Goal: Task Accomplishment & Management: Use online tool/utility

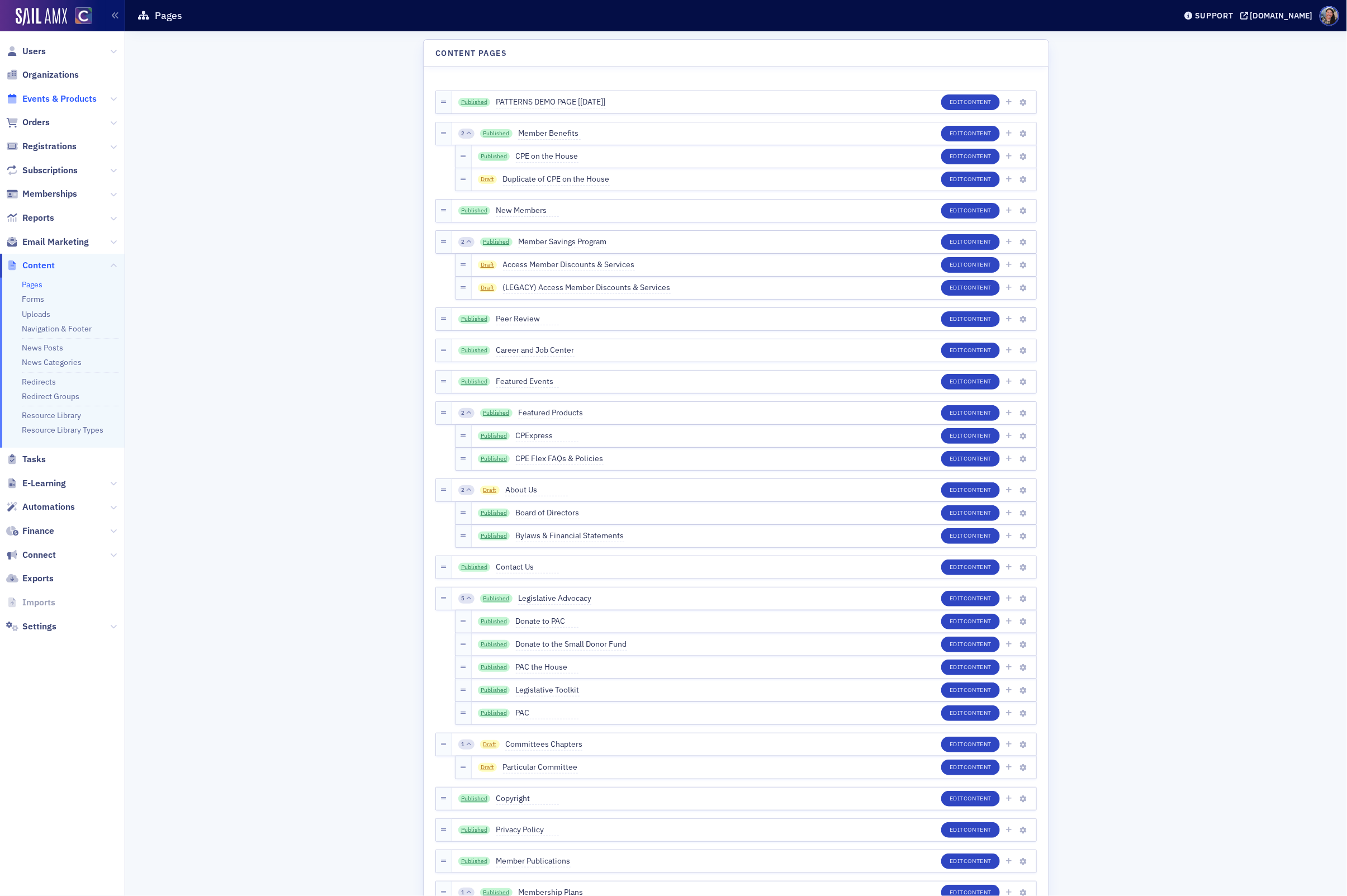
scroll to position [1432, 0]
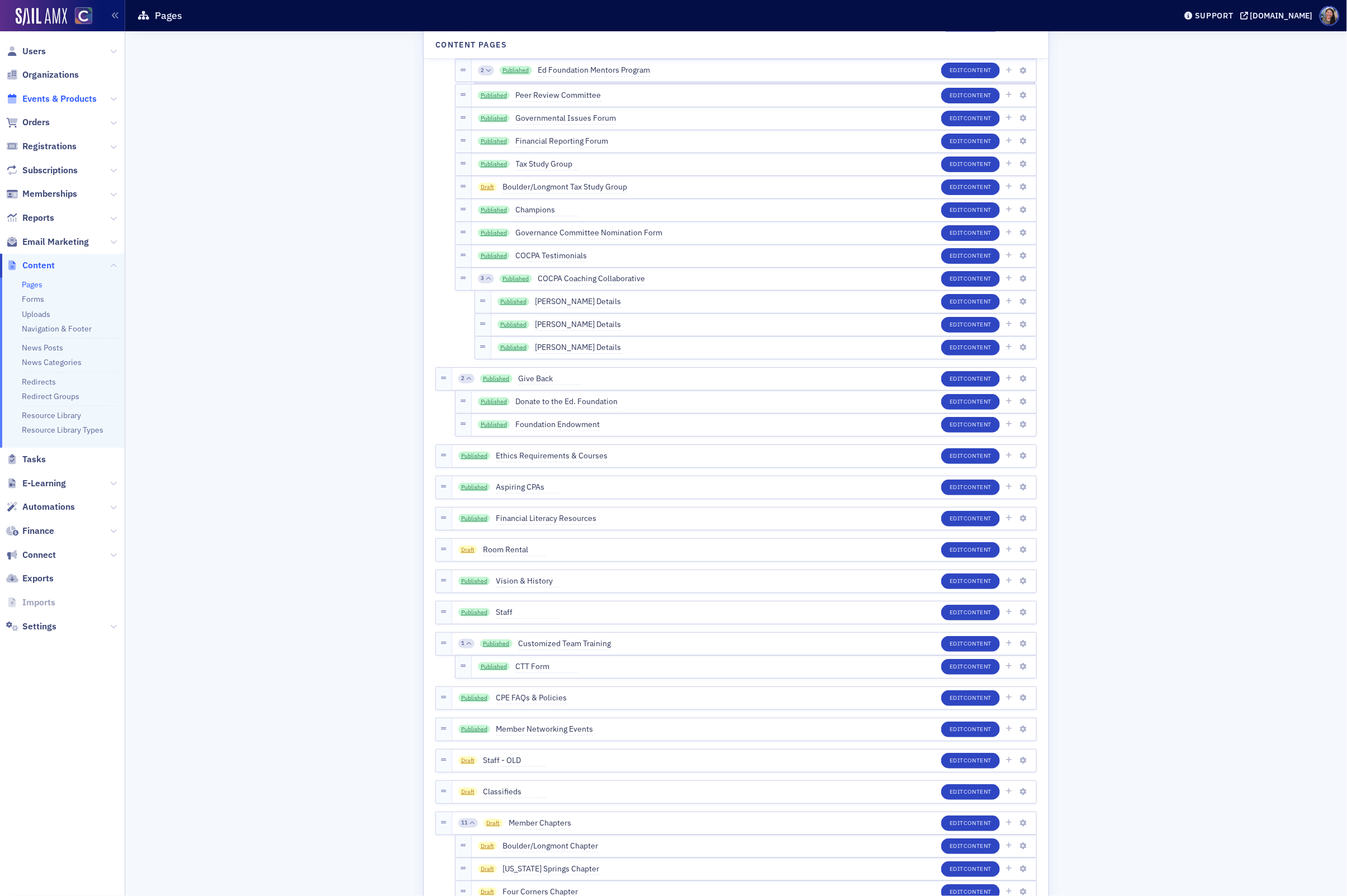
click at [60, 97] on span "Events & Products" at bounding box center [59, 98] width 74 height 12
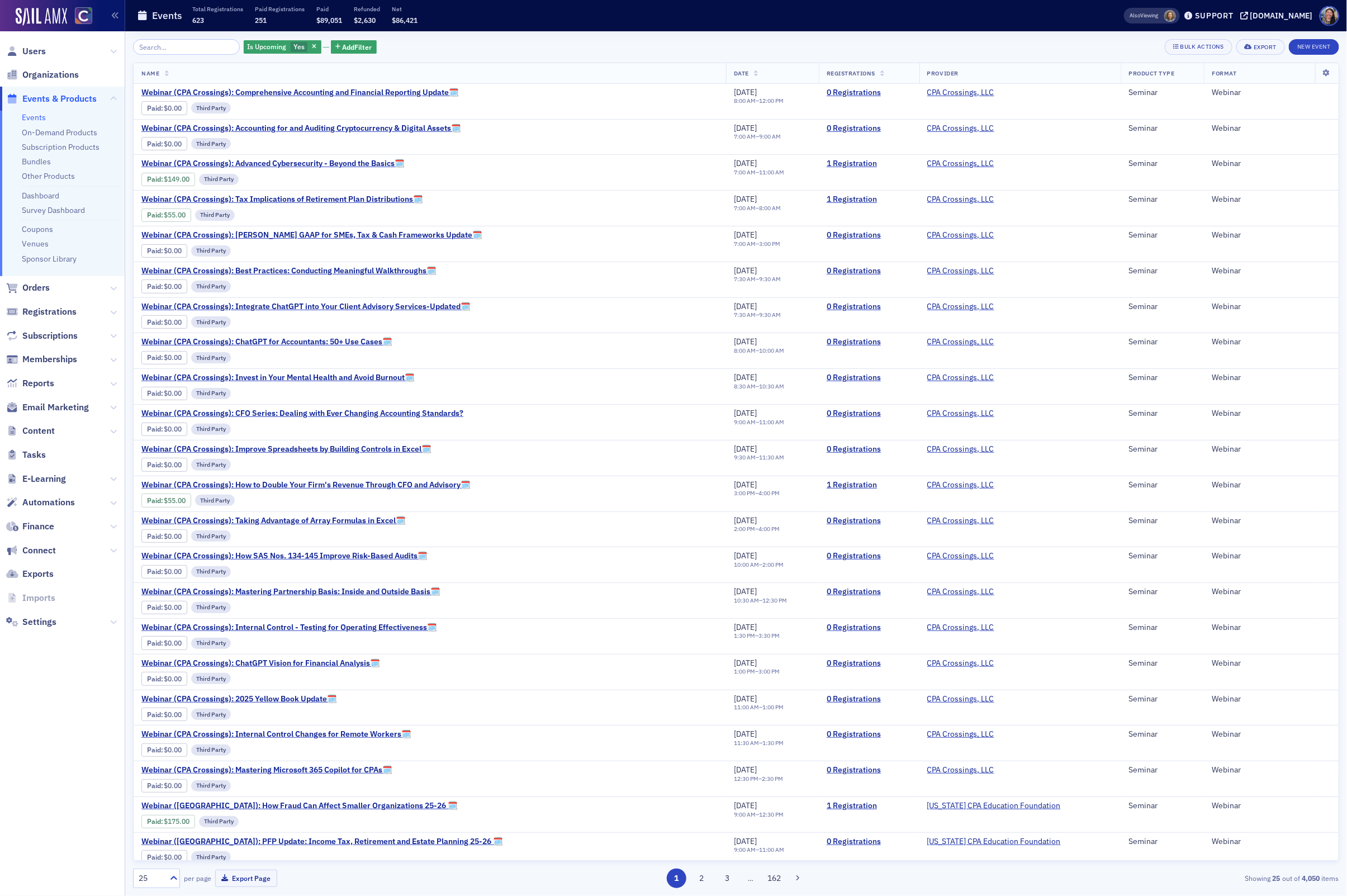
type input "j"
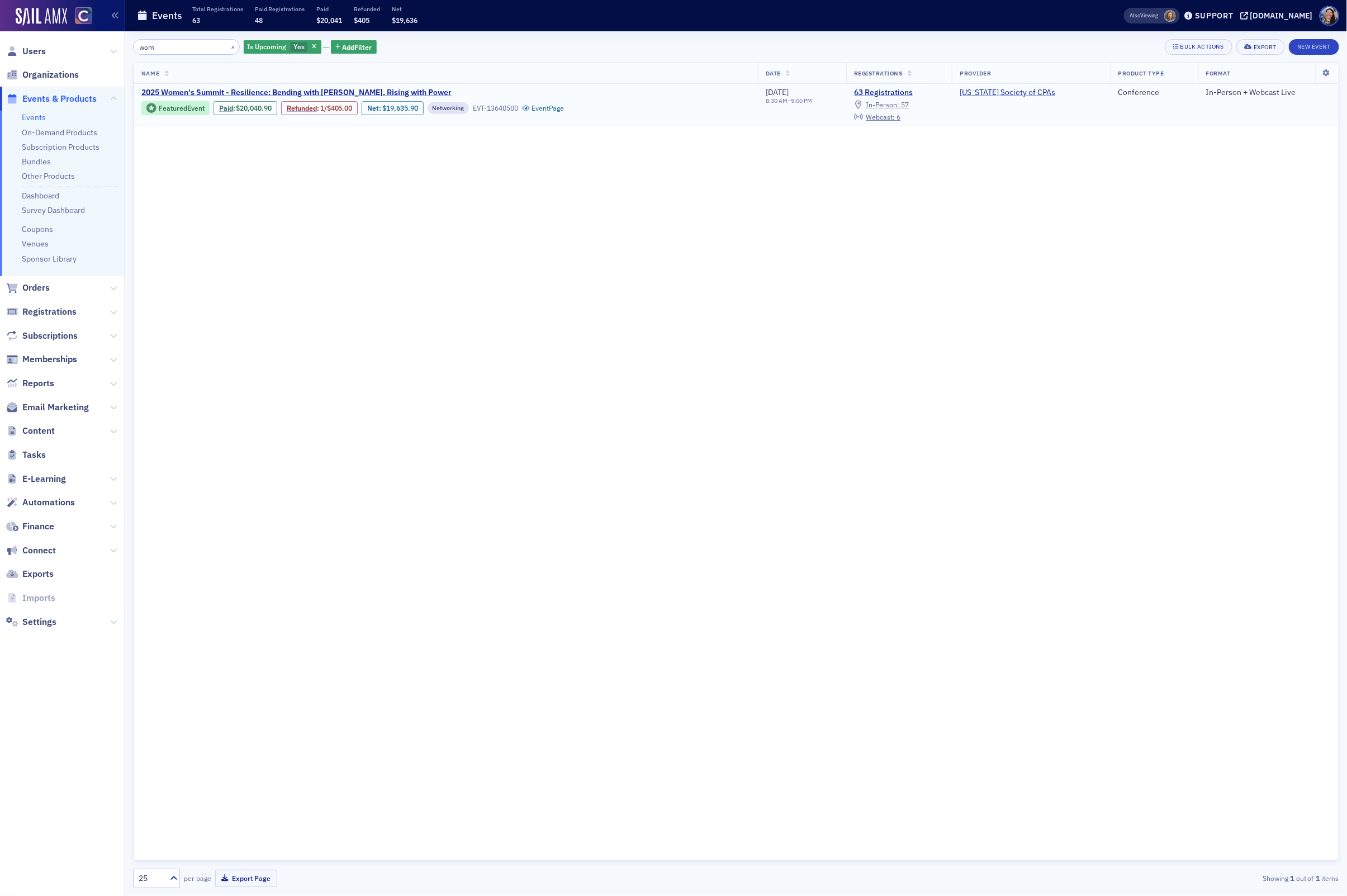
type input "wom"
click at [899, 104] on span "In-Person :" at bounding box center [883, 104] width 34 height 9
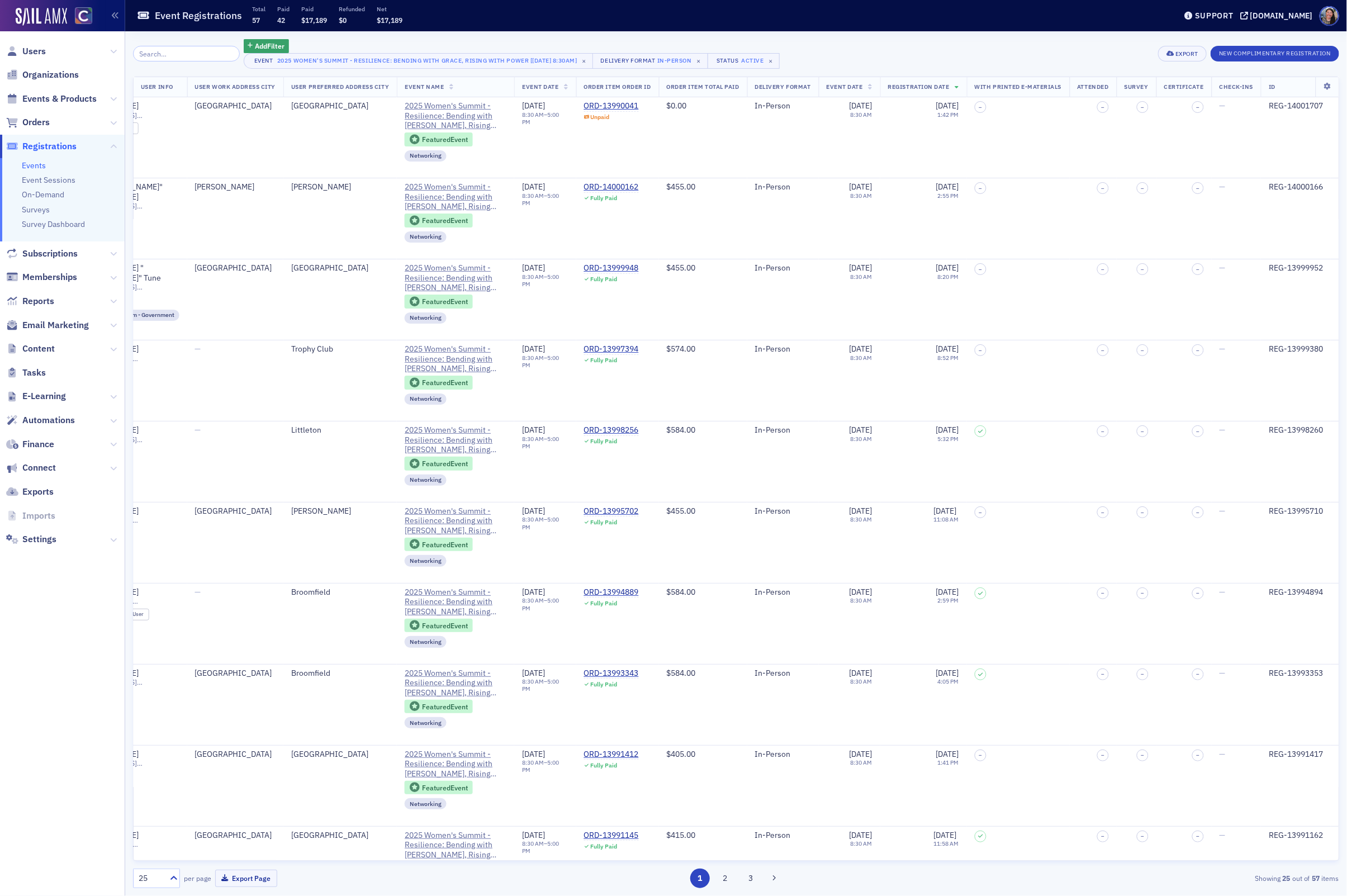
scroll to position [0, 1031]
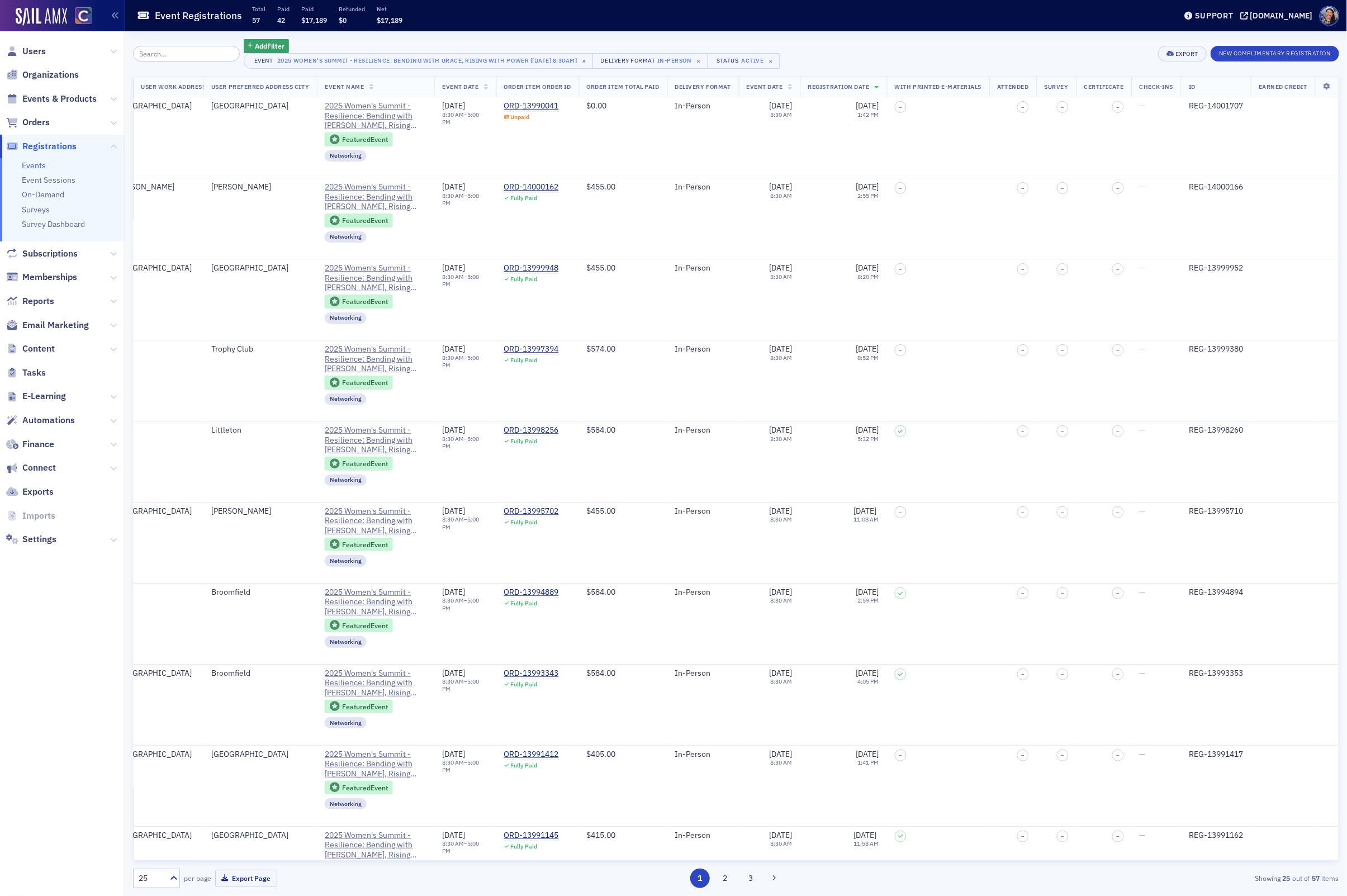
click at [154, 878] on div "25" at bounding box center [150, 878] width 25 height 12
click at [155, 836] on div "250" at bounding box center [156, 830] width 46 height 21
click at [1183, 54] on div "Export" at bounding box center [1186, 54] width 23 height 6
click at [1141, 90] on button "Export All ( 57 Event Registrations )" at bounding box center [1144, 91] width 121 height 18
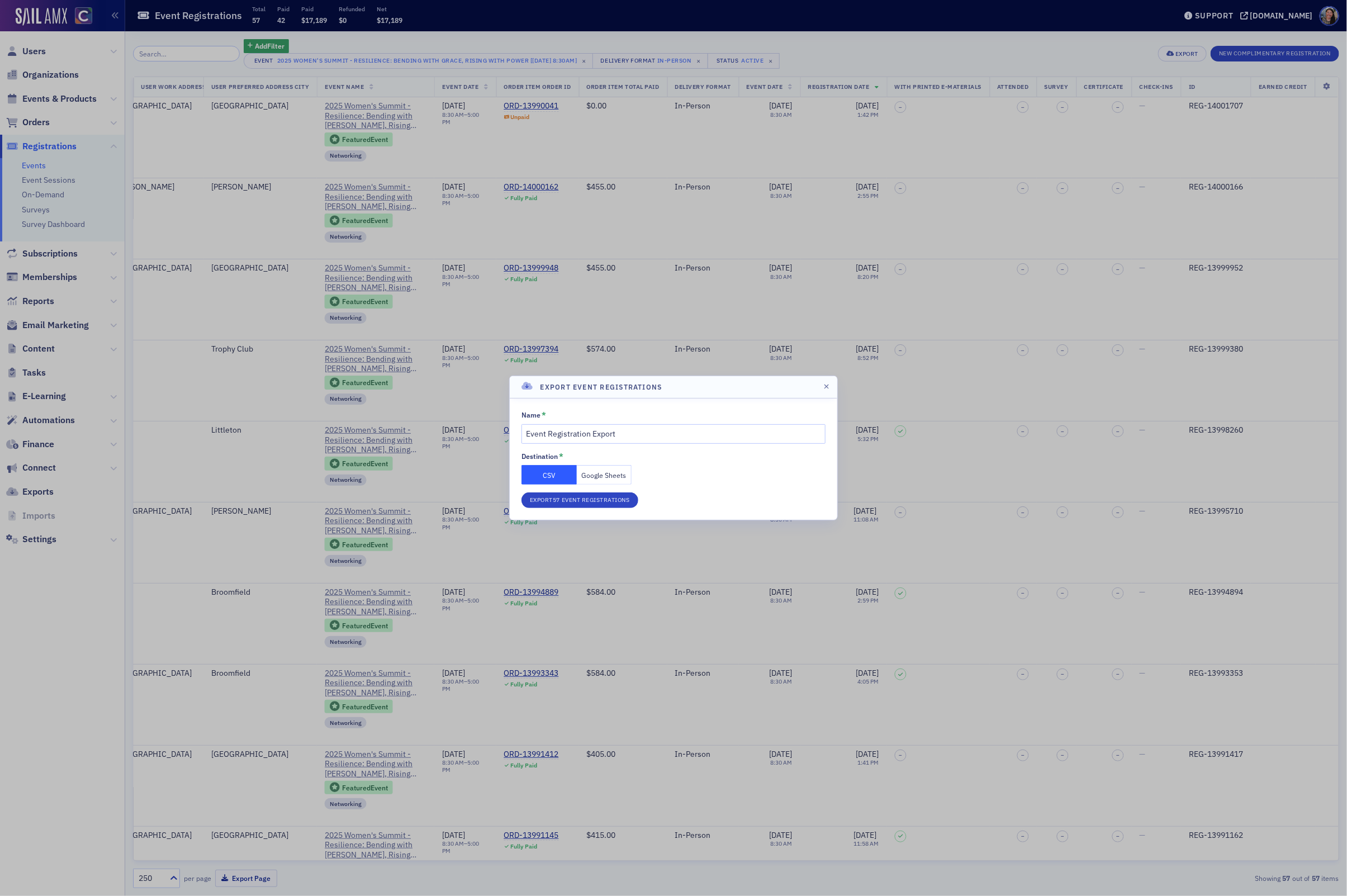
click at [594, 472] on button "Google Sheets" at bounding box center [604, 475] width 55 height 19
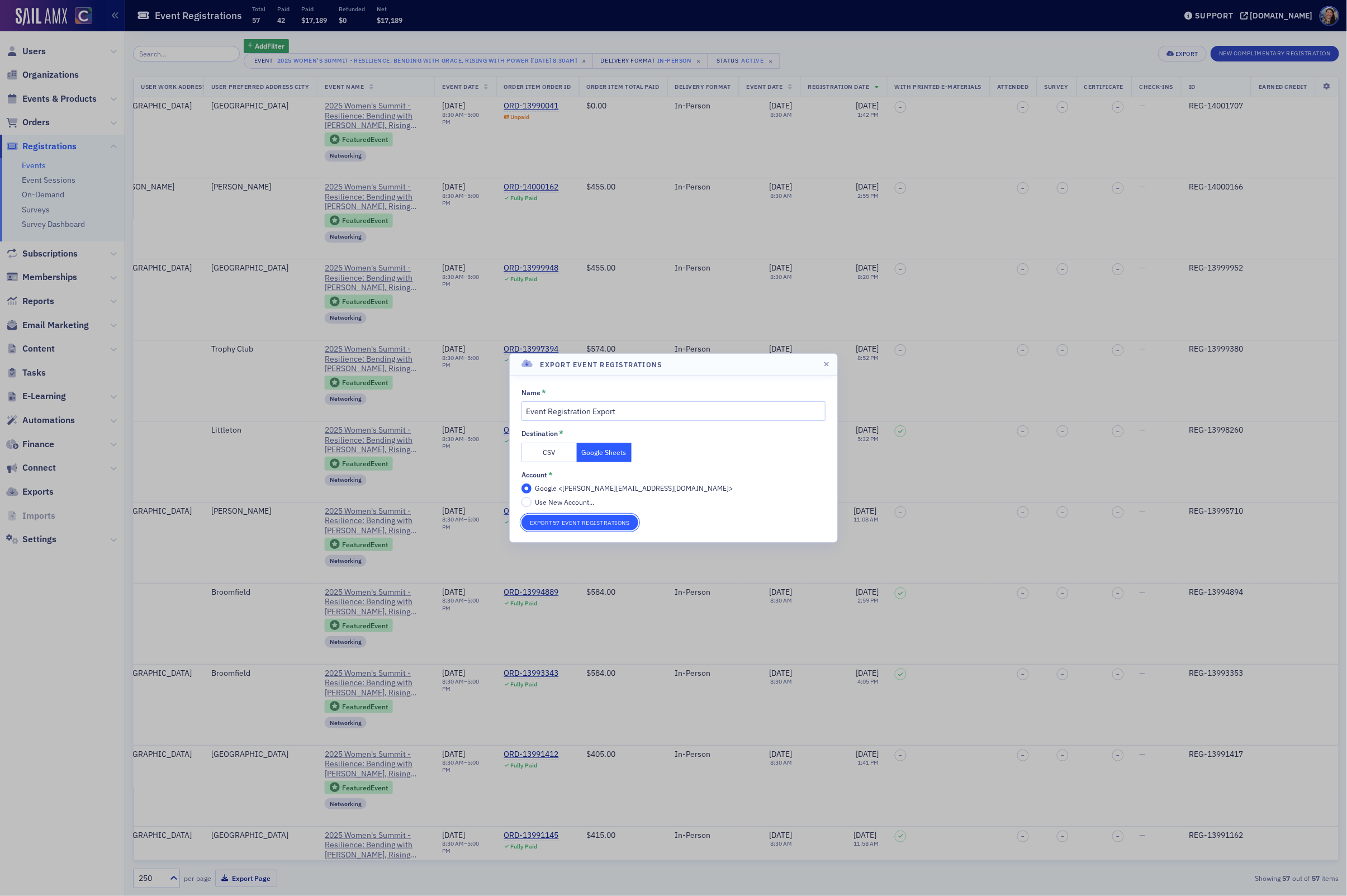
click at [584, 524] on button "Export 57 Event Registrations" at bounding box center [580, 523] width 117 height 16
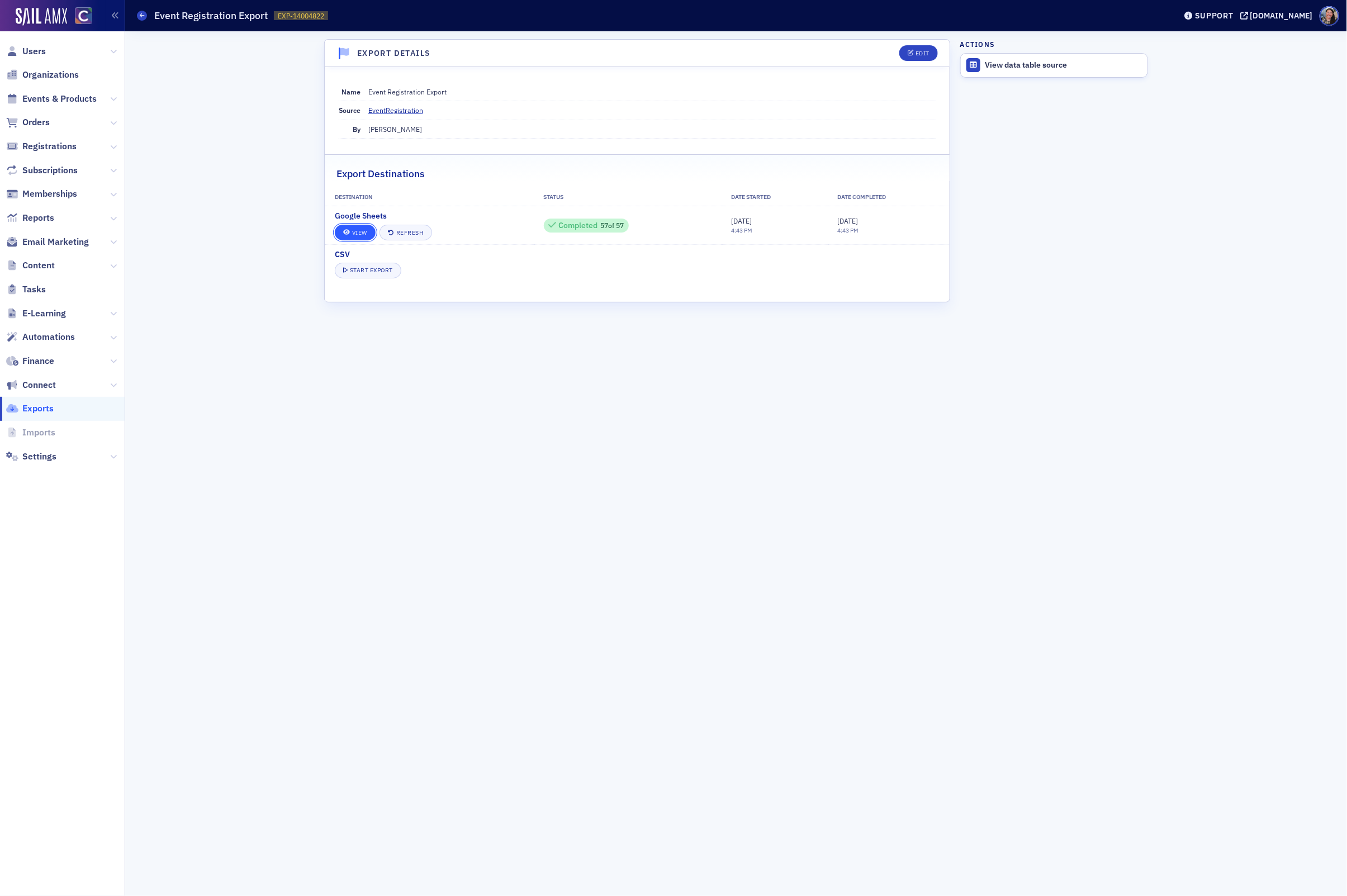
click at [363, 233] on link "View" at bounding box center [355, 233] width 41 height 16
